Goal: Transaction & Acquisition: Register for event/course

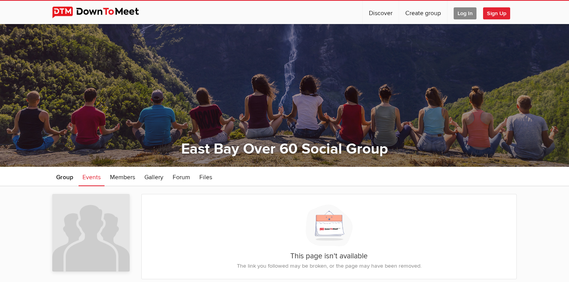
click at [491, 14] on span "Sign Up" at bounding box center [496, 13] width 27 height 12
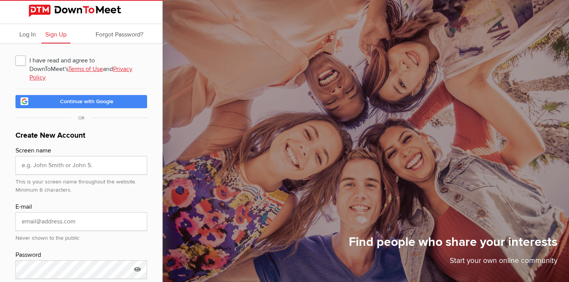
click at [23, 62] on span "I have read and agree to DownToMeet's Terms of Use and Privacy Policy" at bounding box center [81, 60] width 132 height 14
click at [15, 53] on input "I have read and agree to DownToMeet's Terms of Use and Privacy Policy" at bounding box center [15, 53] width 0 height 0
checkbox input "true"
click at [51, 95] on link "Continue with Google" at bounding box center [81, 101] width 132 height 13
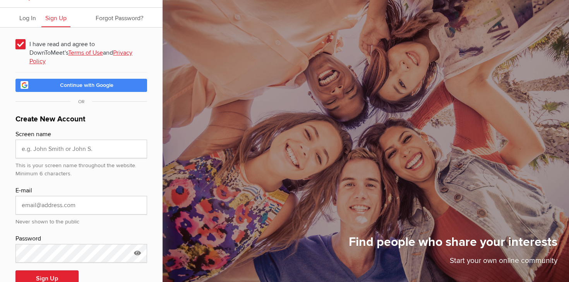
scroll to position [31, 0]
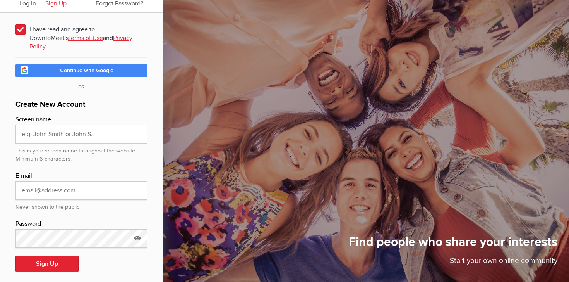
click at [92, 67] on span "Continue with Google" at bounding box center [86, 70] width 53 height 7
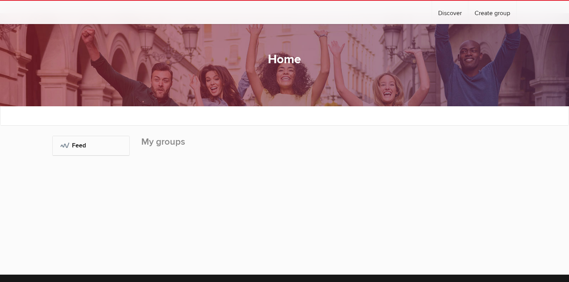
scroll to position [12, 0]
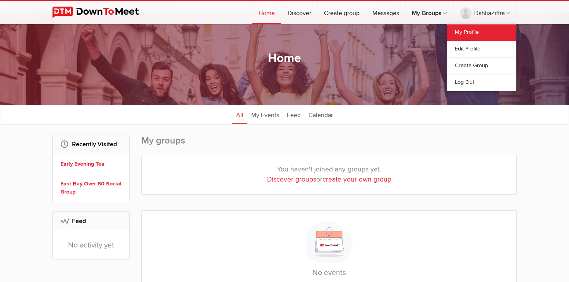
click at [466, 33] on link "My Profile" at bounding box center [481, 32] width 69 height 16
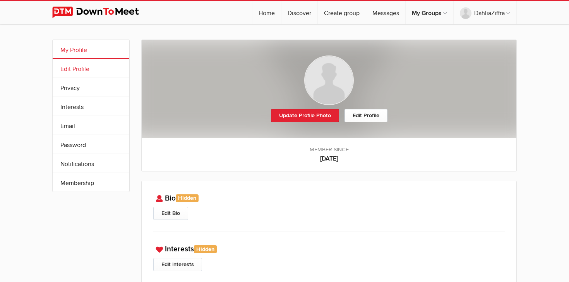
click at [84, 75] on link "Edit Profile" at bounding box center [91, 68] width 77 height 19
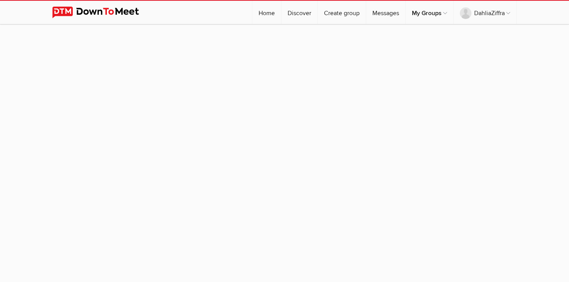
select select
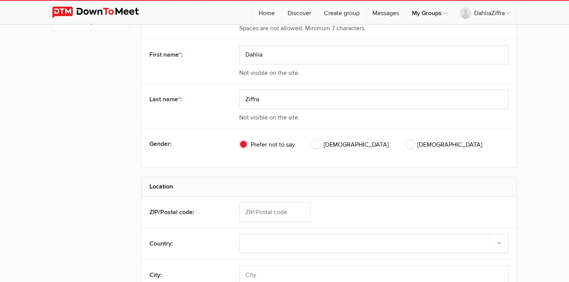
scroll to position [162, 0]
click at [406, 140] on span "[DEMOGRAPHIC_DATA]" at bounding box center [444, 143] width 77 height 9
click at [405, 139] on input "[DEMOGRAPHIC_DATA]" at bounding box center [405, 139] width 0 height 0
radio input "true"
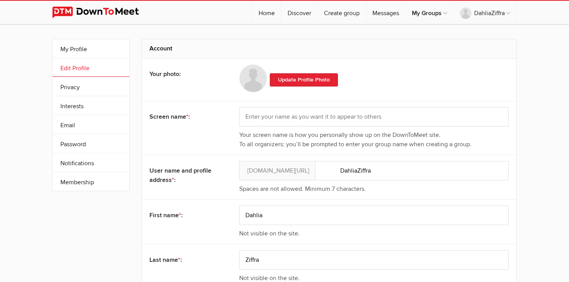
scroll to position [2, 0]
click at [100, 90] on link "Privacy" at bounding box center [91, 85] width 77 height 19
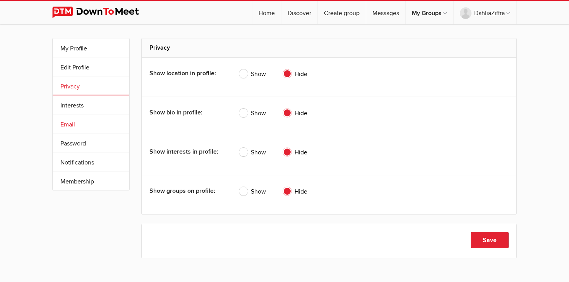
click at [88, 119] on link "Email" at bounding box center [91, 123] width 77 height 19
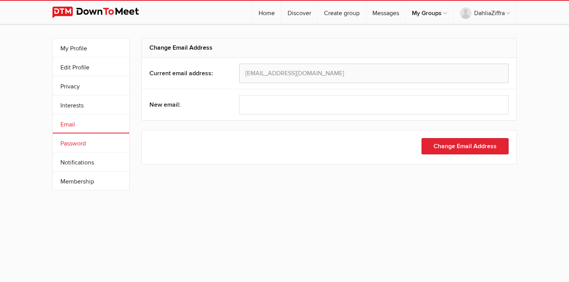
click at [91, 143] on link "Password" at bounding box center [91, 142] width 77 height 19
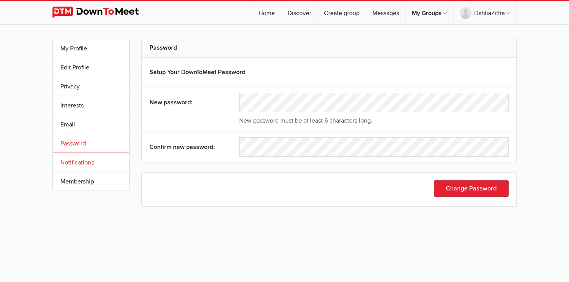
click at [100, 162] on link "Notifications" at bounding box center [91, 161] width 77 height 19
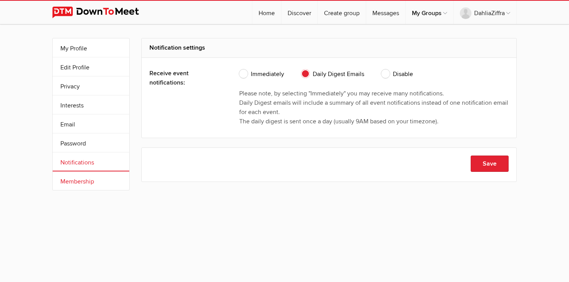
click at [100, 178] on link "Membership" at bounding box center [91, 180] width 77 height 19
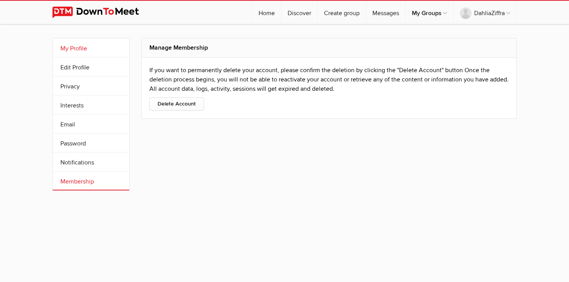
click at [96, 49] on link "My Profile" at bounding box center [91, 47] width 77 height 19
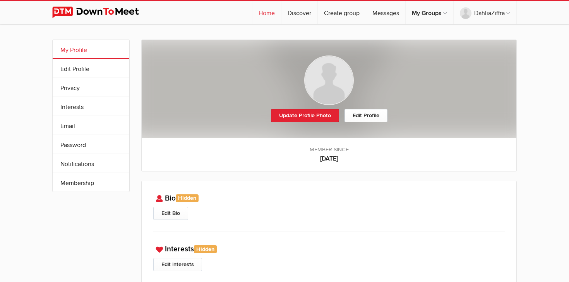
click at [267, 17] on link "Home" at bounding box center [266, 12] width 29 height 23
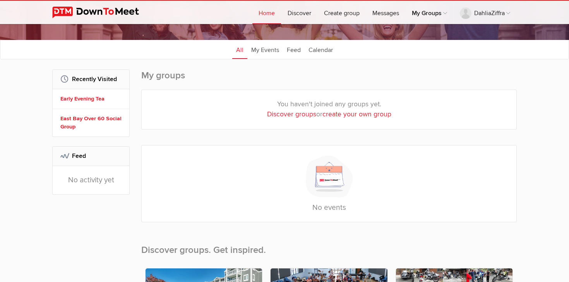
scroll to position [78, 0]
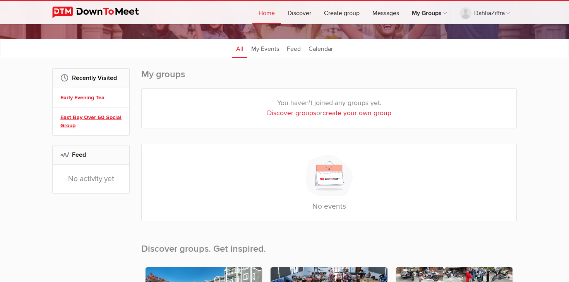
click at [106, 123] on link "East Bay Over 60 Social Group" at bounding box center [92, 121] width 64 height 17
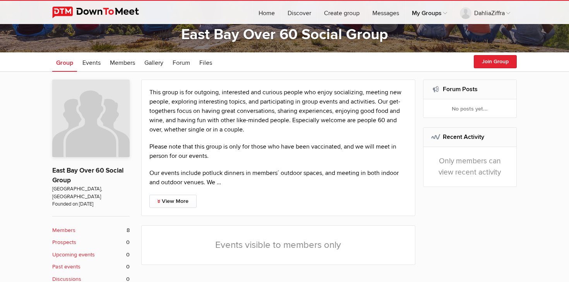
scroll to position [113, 0]
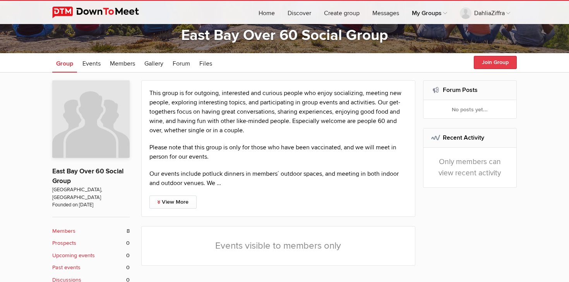
click at [490, 60] on button "Join Group" at bounding box center [495, 62] width 43 height 13
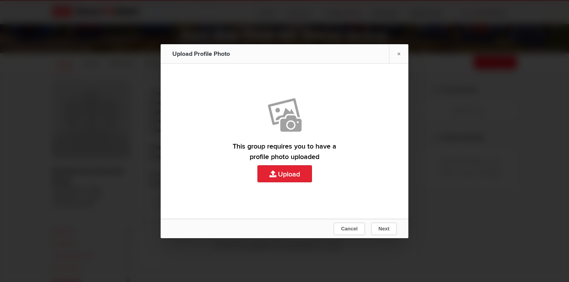
click at [296, 172] on link "Upload" at bounding box center [285, 141] width 248 height 155
click at [285, 167] on link "Upload" at bounding box center [285, 141] width 248 height 155
type input "C:\fakepath\IMG_0657.JPG"
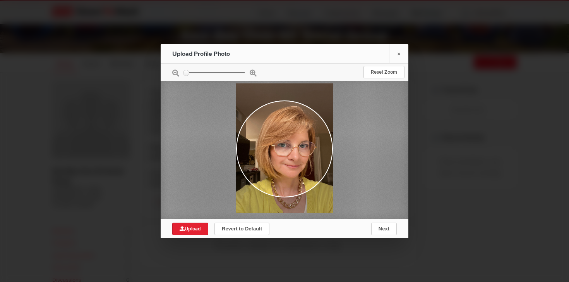
drag, startPoint x: 295, startPoint y: 175, endPoint x: 282, endPoint y: 175, distance: 12.4
click at [282, 175] on div at bounding box center [284, 147] width 97 height 129
click at [387, 228] on span "Next" at bounding box center [384, 228] width 11 height 6
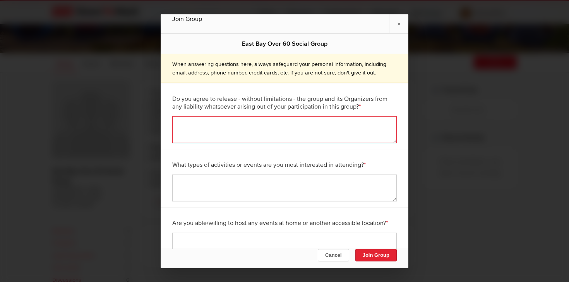
click at [189, 128] on textarea at bounding box center [284, 129] width 225 height 27
type textarea "Yes"
click at [190, 184] on textarea at bounding box center [284, 187] width 225 height 27
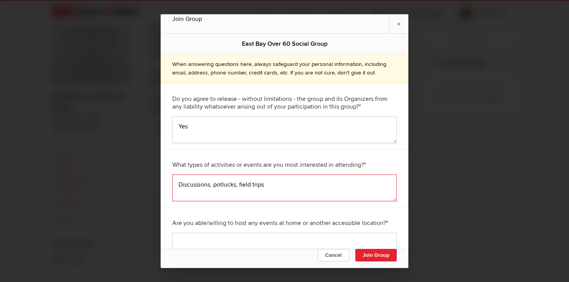
scroll to position [194, 0]
type textarea "Discussions, potlucks, field trips"
click at [189, 238] on textarea at bounding box center [284, 245] width 225 height 27
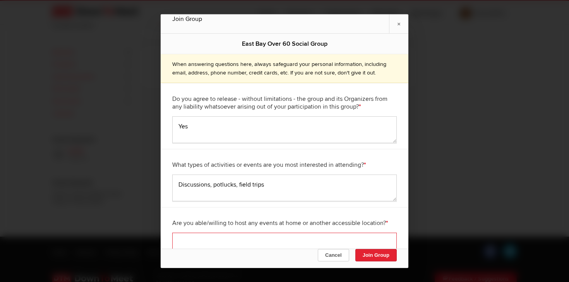
scroll to position [304, 0]
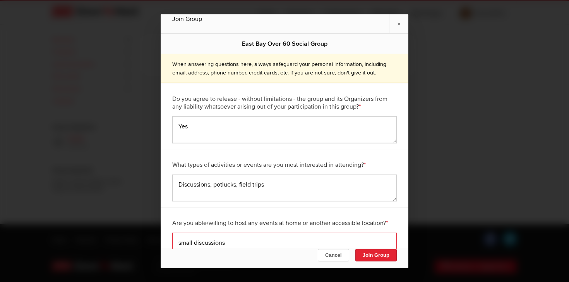
type textarea "small discussions"
drag, startPoint x: 338, startPoint y: 29, endPoint x: 325, endPoint y: 11, distance: 22.6
click at [324, 11] on div "Join Group × East Bay Over 60 Social Group When answering questions here, alway…" at bounding box center [284, 141] width 569 height 282
click at [374, 255] on button "Join Group" at bounding box center [375, 255] width 41 height 12
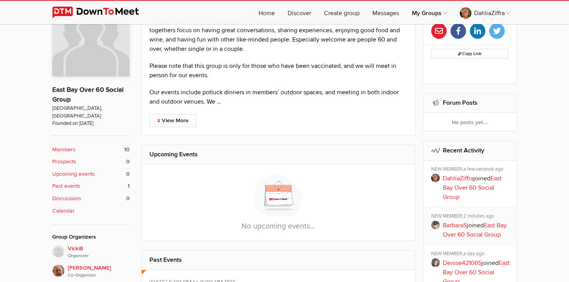
scroll to position [194, 0]
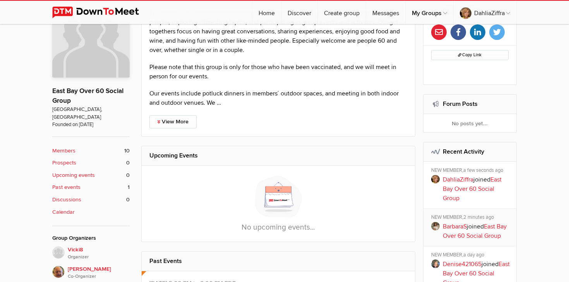
click at [65, 146] on b "Members" at bounding box center [63, 150] width 23 height 9
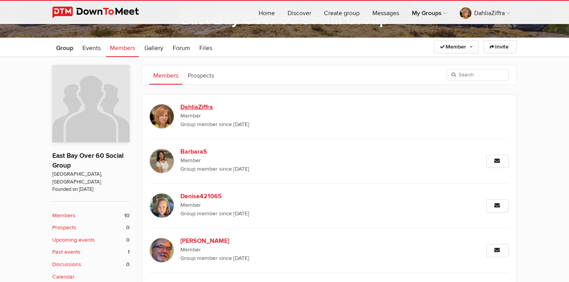
scroll to position [121, 0]
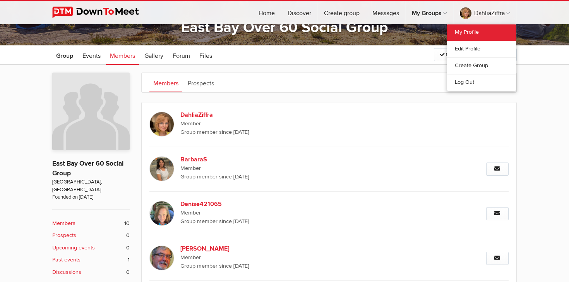
click at [476, 33] on link "My Profile" at bounding box center [481, 32] width 69 height 16
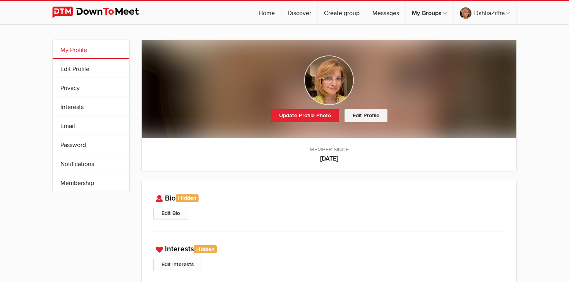
click at [357, 117] on link "Edit Profile" at bounding box center [366, 115] width 43 height 13
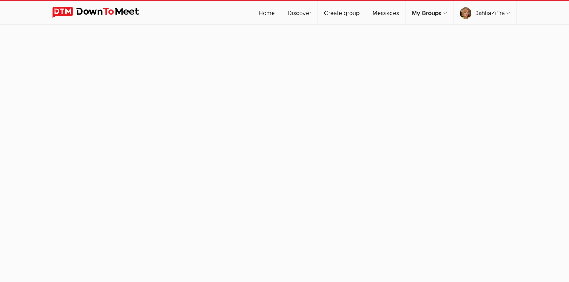
select select
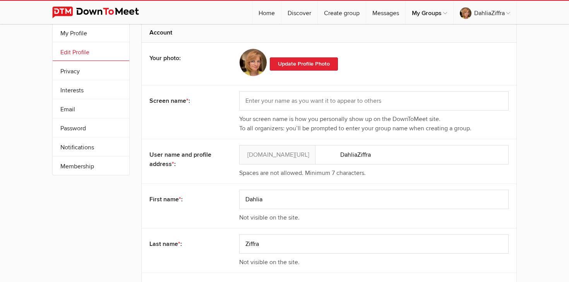
scroll to position [17, 0]
click at [252, 96] on input "text" at bounding box center [374, 99] width 270 height 19
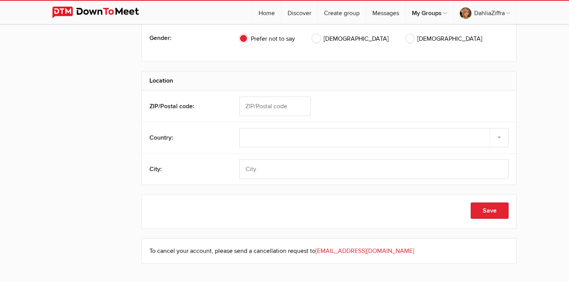
scroll to position [268, 0]
type input "DahliaZ"
click at [406, 38] on span "[DEMOGRAPHIC_DATA]" at bounding box center [444, 37] width 77 height 9
click at [405, 33] on input "[DEMOGRAPHIC_DATA]" at bounding box center [405, 33] width 0 height 0
radio input "true"
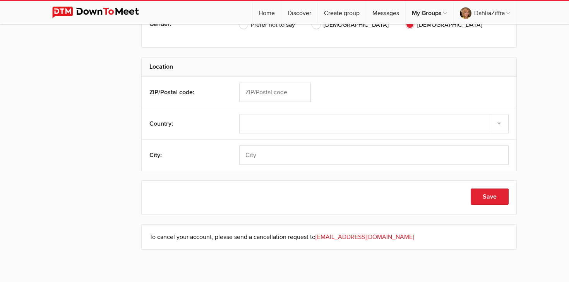
scroll to position [285, 0]
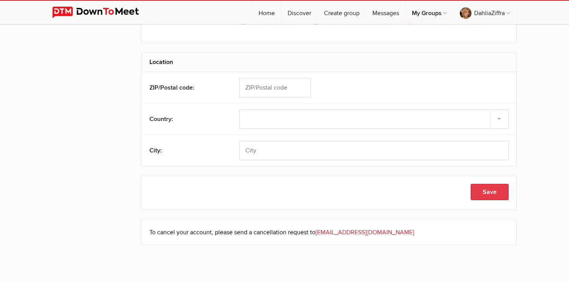
click at [481, 192] on button "Save" at bounding box center [490, 192] width 38 height 16
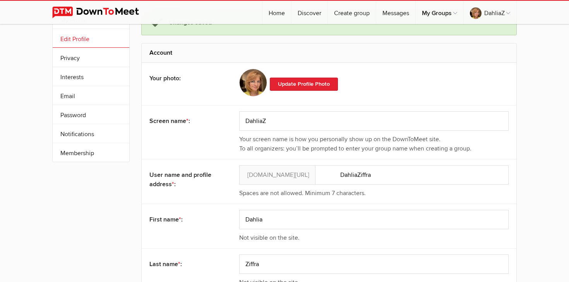
scroll to position [0, 0]
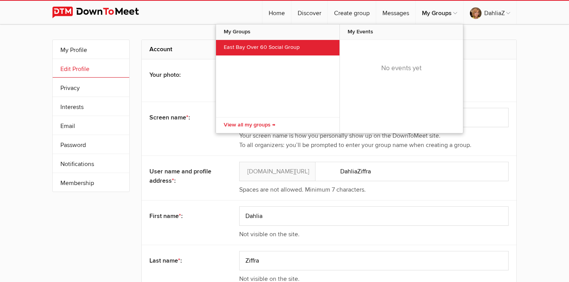
click at [287, 43] on link "East Bay Over 60 Social Group" at bounding box center [278, 47] width 124 height 15
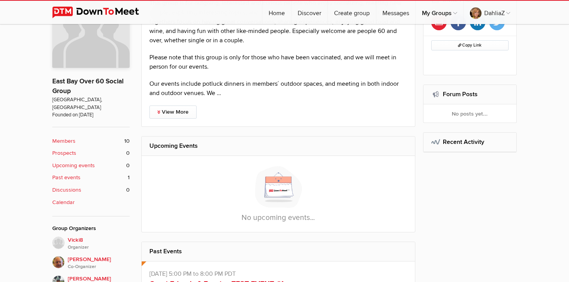
scroll to position [213, 0]
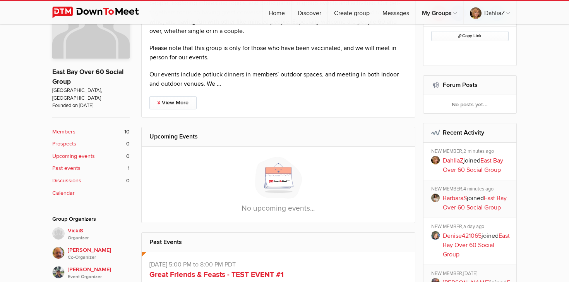
click at [76, 127] on link "Members 10" at bounding box center [90, 131] width 77 height 9
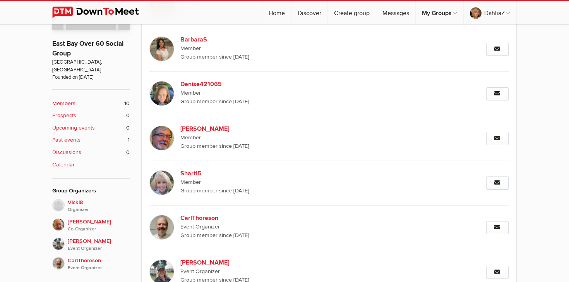
scroll to position [242, 0]
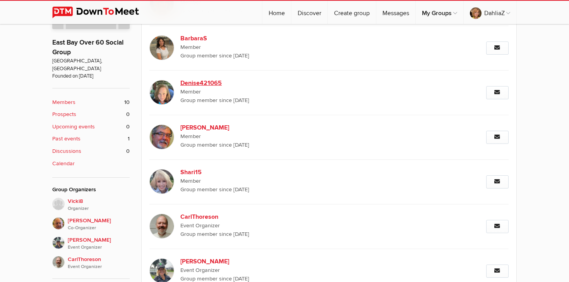
click at [192, 85] on b "Denise421065" at bounding box center [246, 82] width 132 height 9
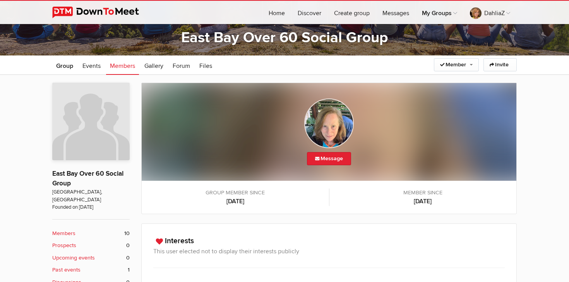
scroll to position [108, 0]
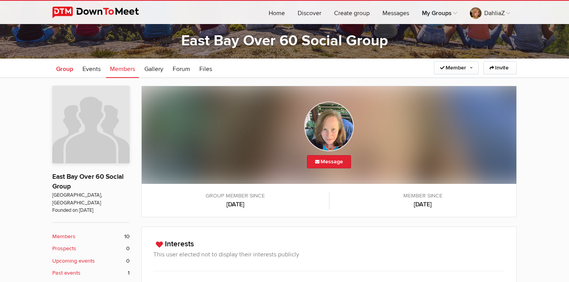
click at [66, 67] on span "Group" at bounding box center [64, 69] width 17 height 8
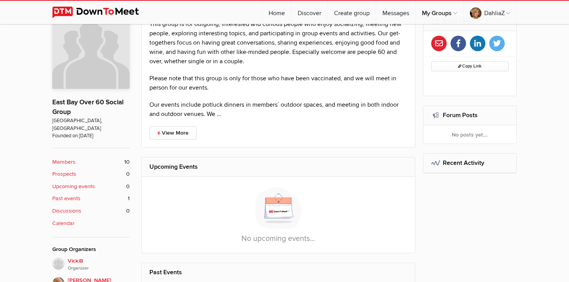
scroll to position [186, 0]
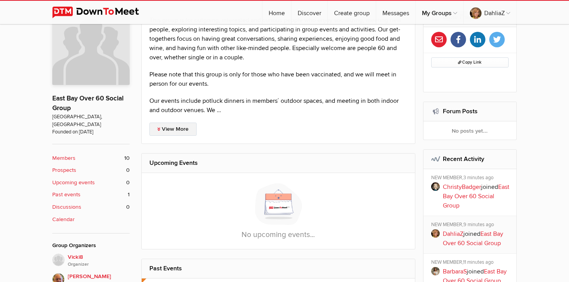
click at [165, 130] on link "View More" at bounding box center [172, 128] width 47 height 13
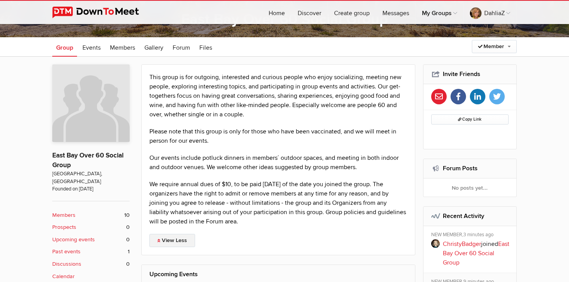
scroll to position [0, 0]
